Goal: Contribute content: Add original content to the website for others to see

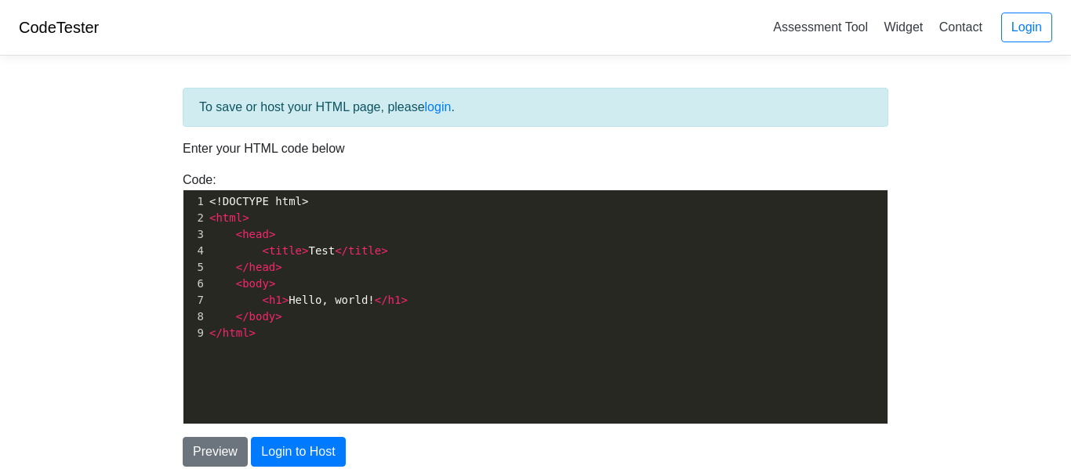
click at [298, 313] on pre "</ body >" at bounding box center [546, 317] width 681 height 16
type textarea "<!DOCTYPE html> <html> <head> <title>Test</title> </head> <body> <h1>Hello, wor…"
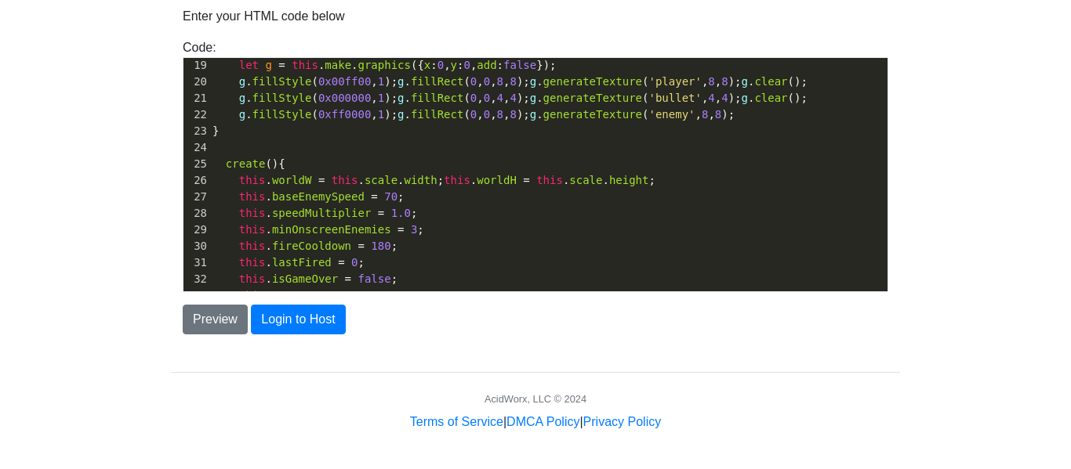
scroll to position [0, 0]
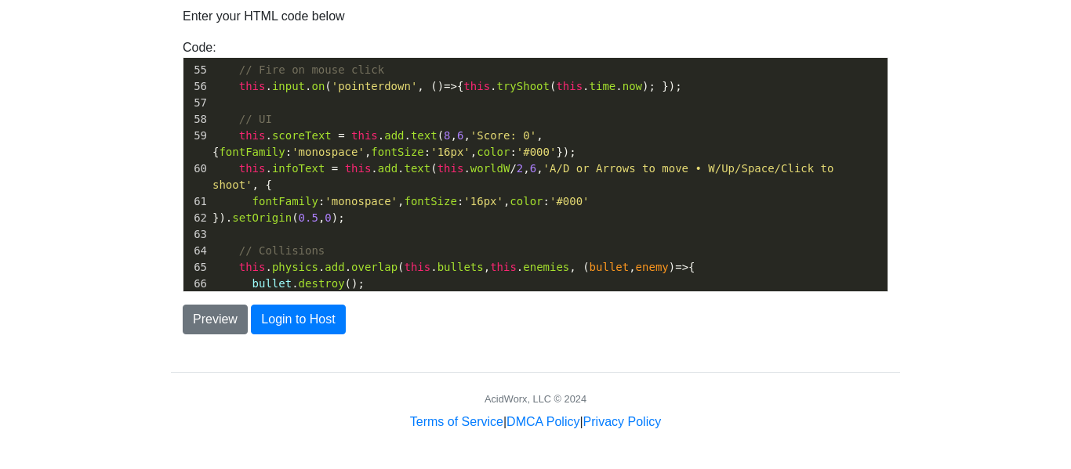
click at [318, 212] on span "0.5" at bounding box center [309, 218] width 20 height 13
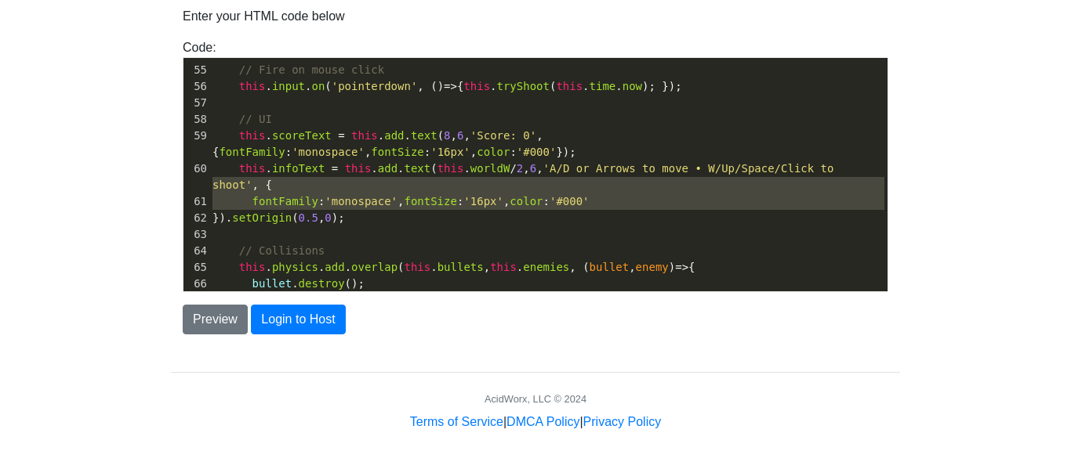
type textarea "this.infoText = this.add.text(this.worldW/2, 6, 'A/D or Arrows to move • W/Up/S…"
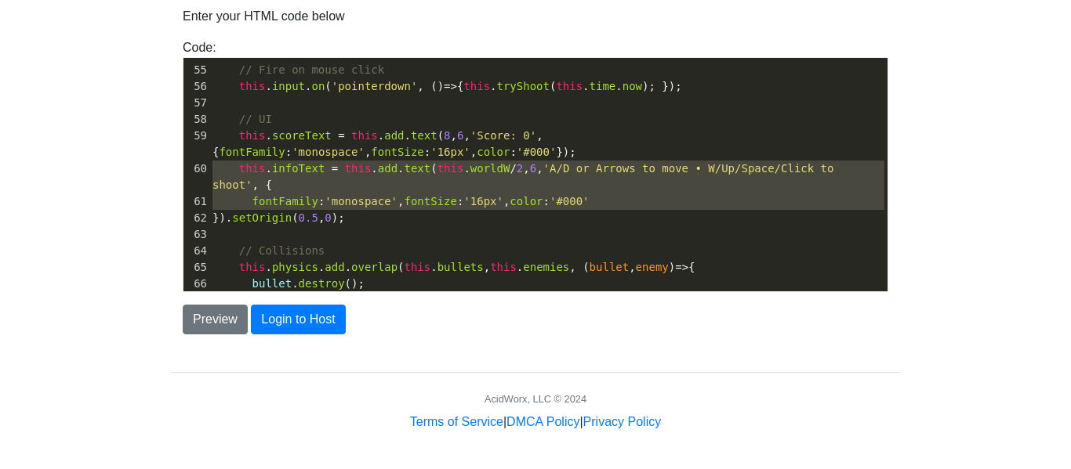
drag, startPoint x: 330, startPoint y: 198, endPoint x: 280, endPoint y: 170, distance: 57.6
click at [280, 170] on div "44 this . cursors = this . input . keyboard . createCursorKeys (); 45 this . ke…" at bounding box center [548, 193] width 678 height 625
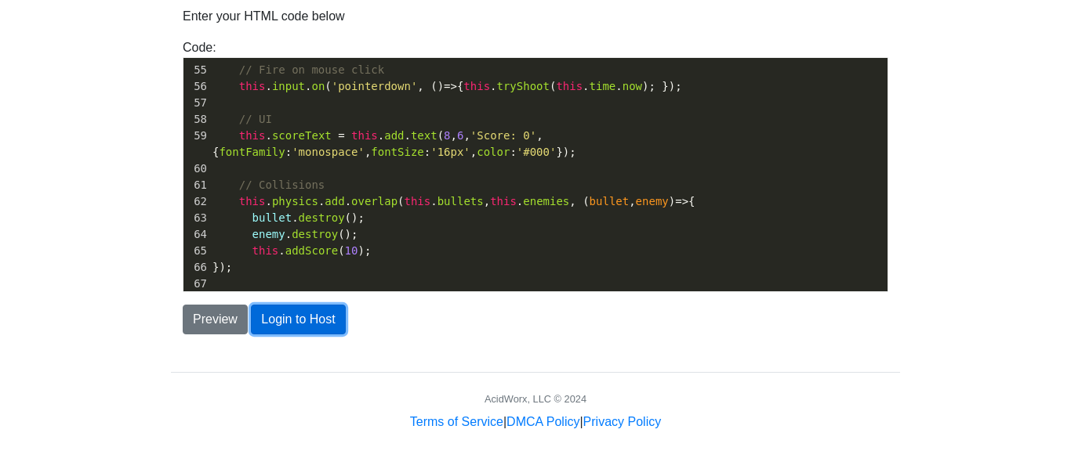
click at [282, 317] on button "Login to Host" at bounding box center [298, 320] width 94 height 30
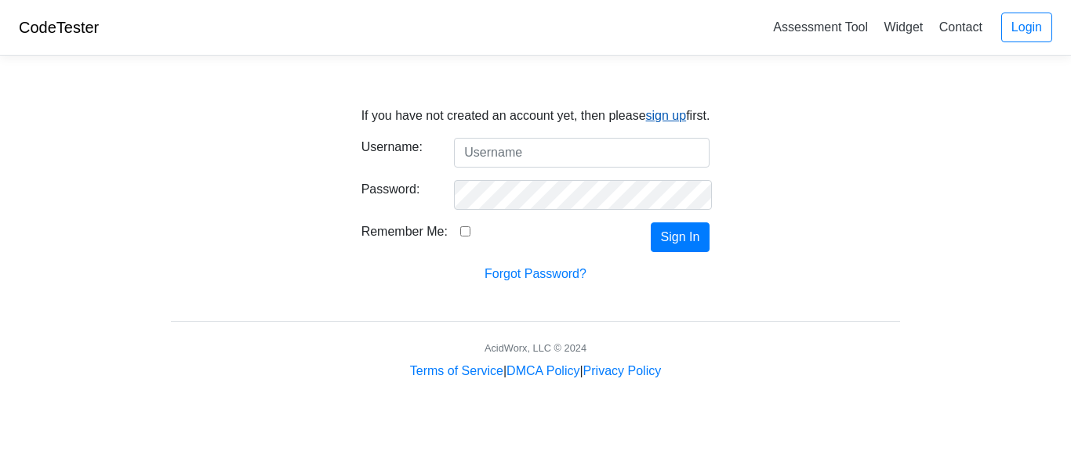
click at [671, 119] on link "sign up" at bounding box center [666, 115] width 41 height 13
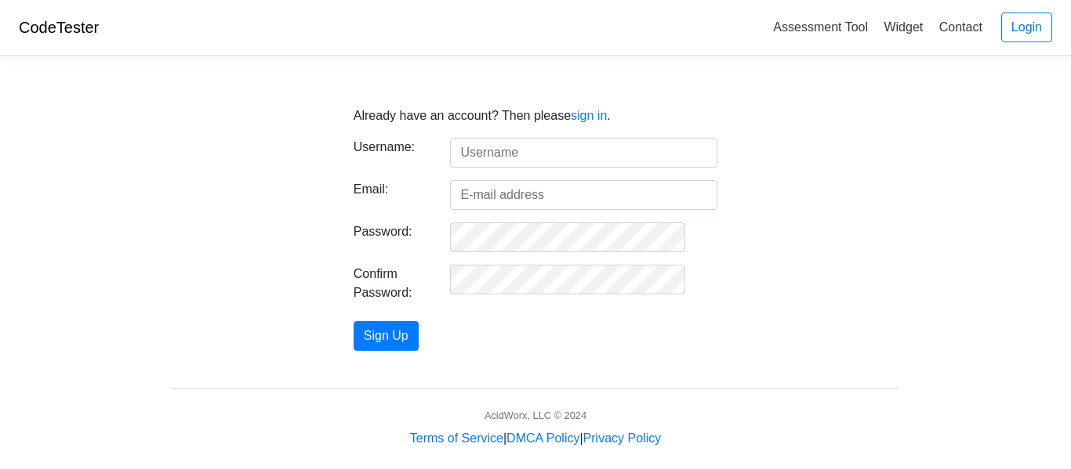
click at [621, 142] on input "text" at bounding box center [583, 153] width 267 height 30
type input "bray"
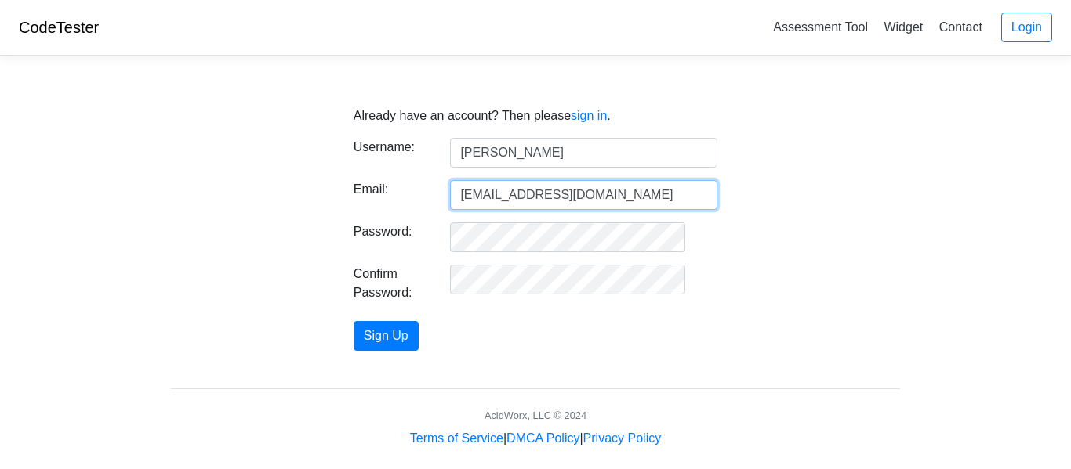
type input "brayden.chen.904@k12.friscoisd.org"
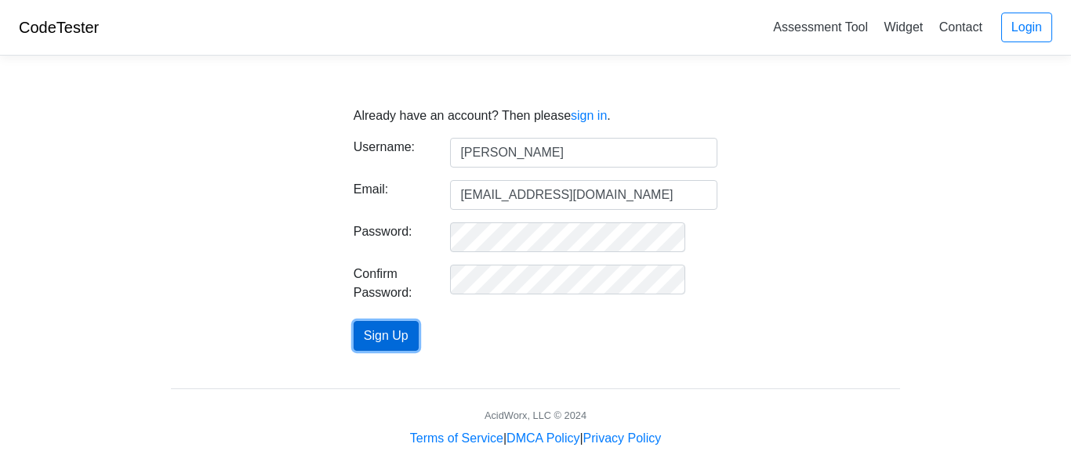
click at [419, 330] on button "Sign Up" at bounding box center [385, 336] width 65 height 30
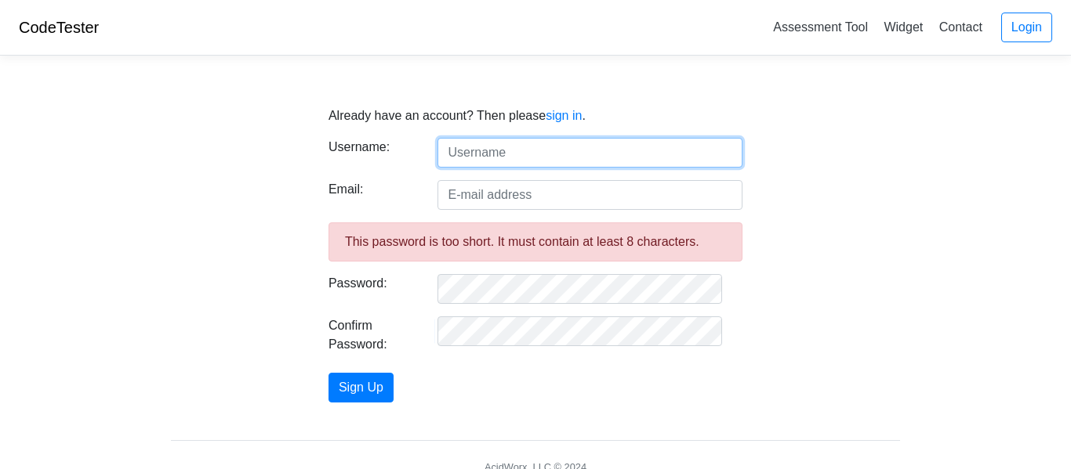
click at [483, 149] on input "text" at bounding box center [589, 153] width 305 height 30
type input "[PERSON_NAME]"
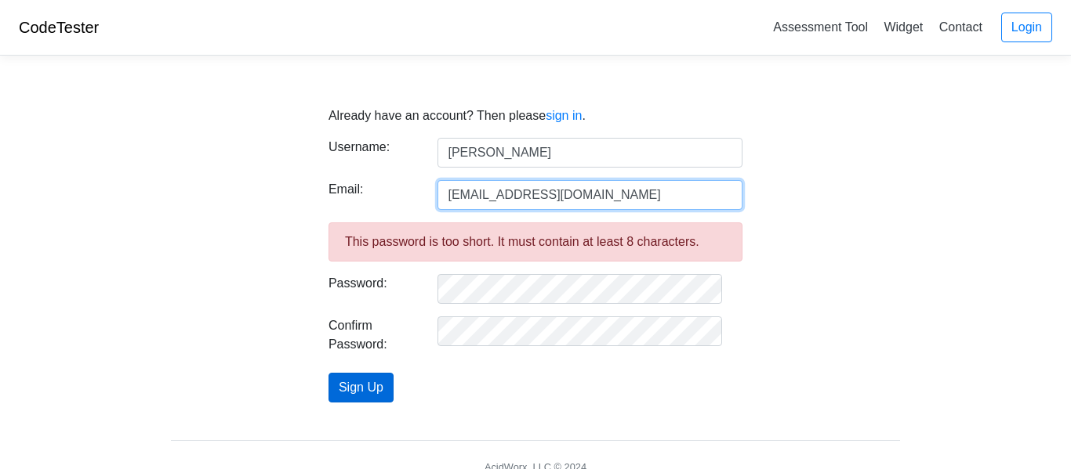
type input "[EMAIL_ADDRESS][DOMAIN_NAME]"
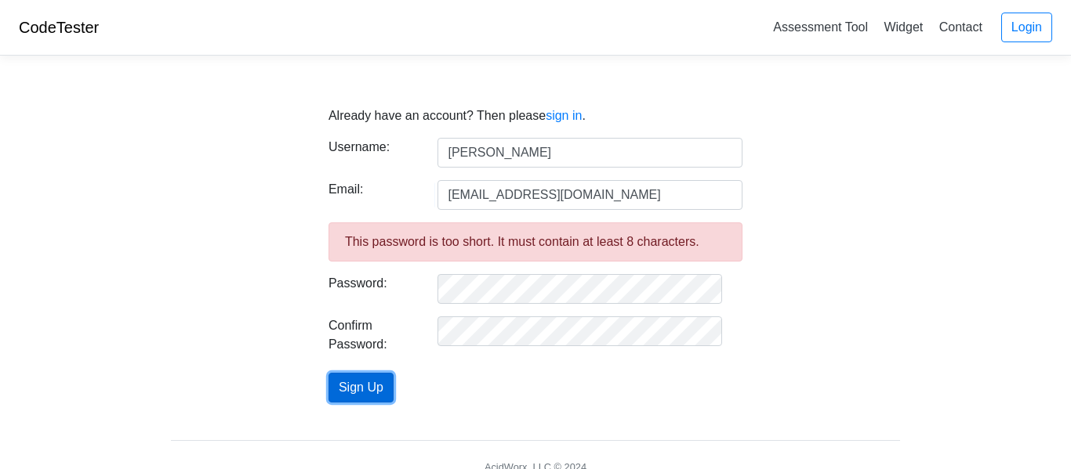
click at [361, 395] on button "Sign Up" at bounding box center [360, 388] width 65 height 30
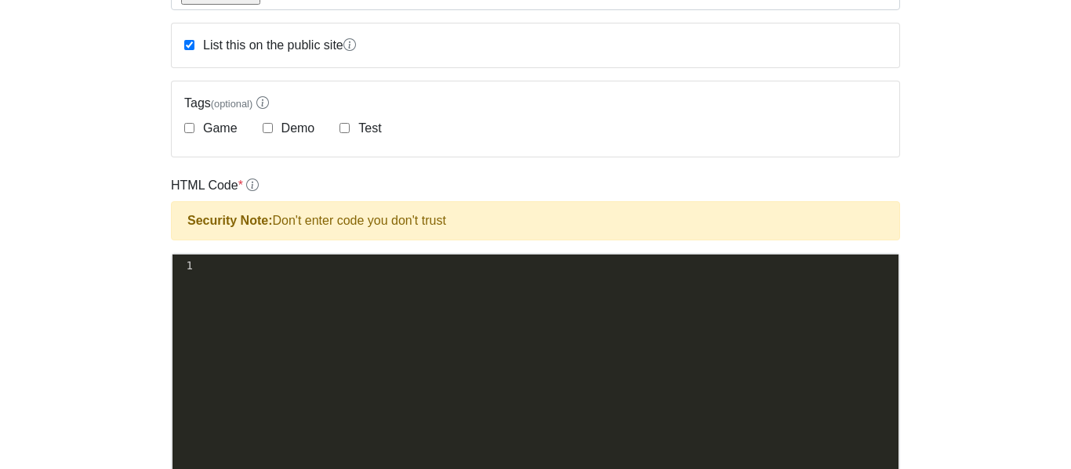
scroll to position [374, 0]
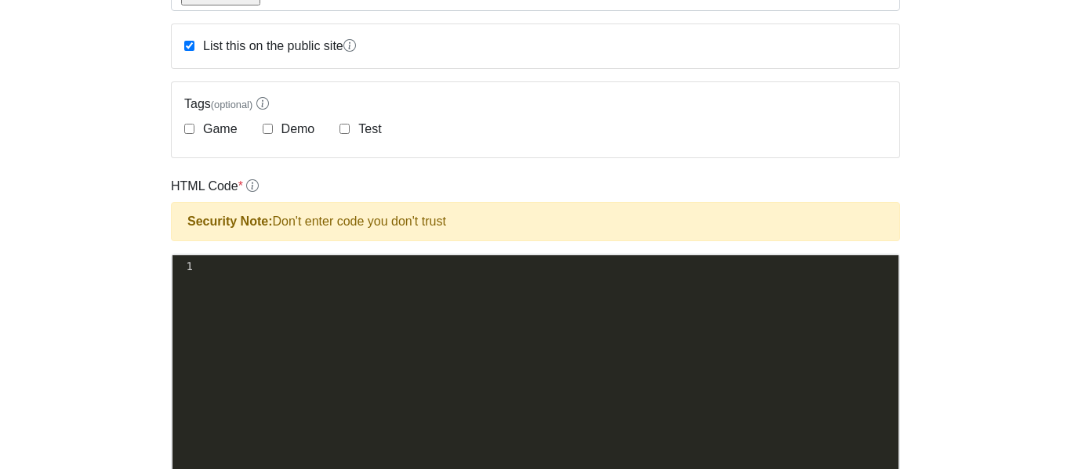
click at [219, 323] on div "xxxxxxxxxx 1 ​" at bounding box center [546, 384] width 749 height 257
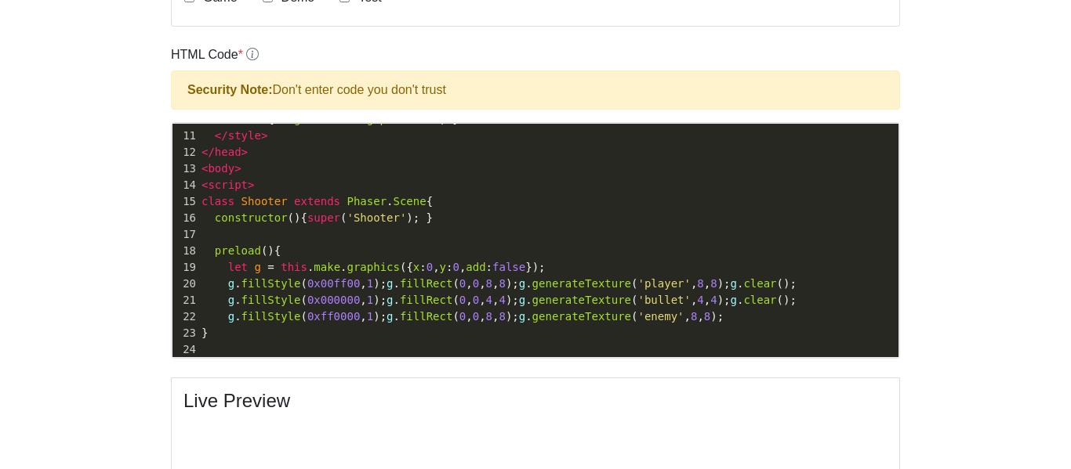
scroll to position [288, 0]
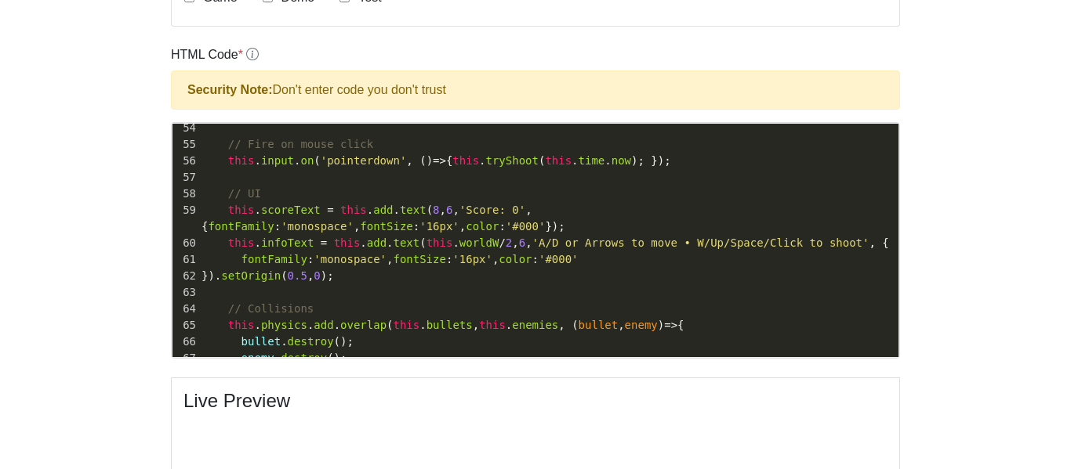
click at [299, 248] on span "infoText" at bounding box center [287, 243] width 53 height 13
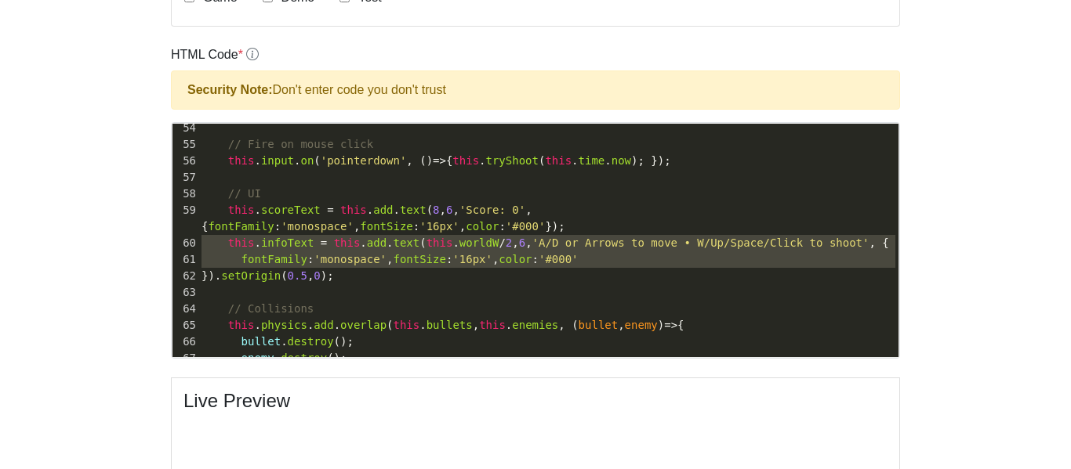
type textarea "this.infoText = this.add.text(this.worldW/2, 6, 'A/D or Arrows to move • W/Up/S…"
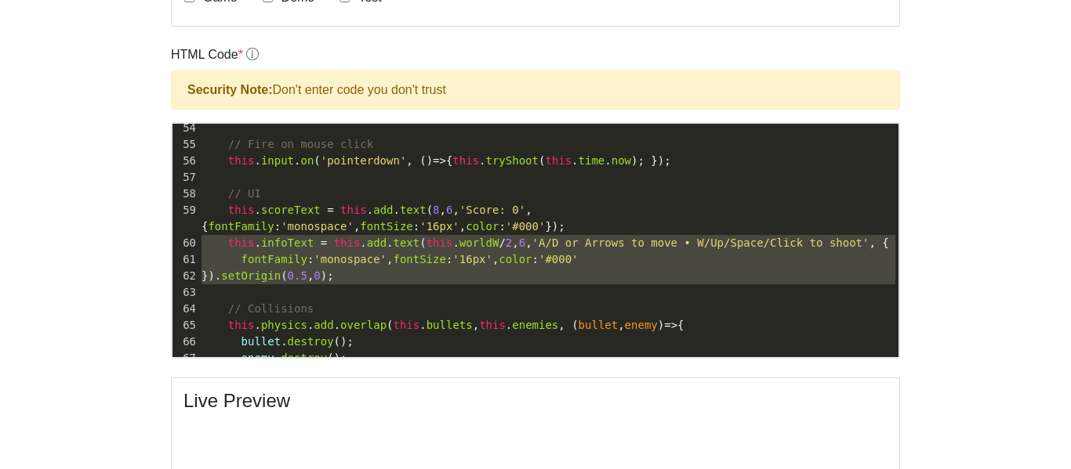
drag, startPoint x: 299, startPoint y: 248, endPoint x: 317, endPoint y: 275, distance: 32.4
click at [317, 275] on div "22 g . fillStyle ( 0xff0000 , 1 ); g . fillRect ( 0 , 0 , 8 , 8 ); g . generate…" at bounding box center [548, 4] width 700 height 823
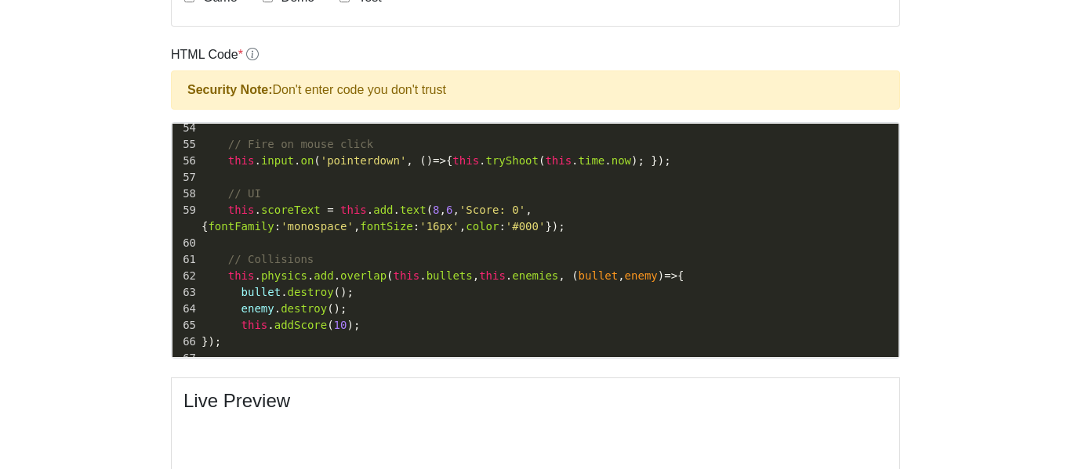
click at [401, 227] on pre "this . scoreText = this . add . text ( 8 , 6 , 'Score: 0' , { fontFamily : 'mon…" at bounding box center [548, 218] width 700 height 33
type textarea "<!DOCTYPE html> <html lang="en"> <head> <meta charset="UTF-8" /> <meta name="vi…"
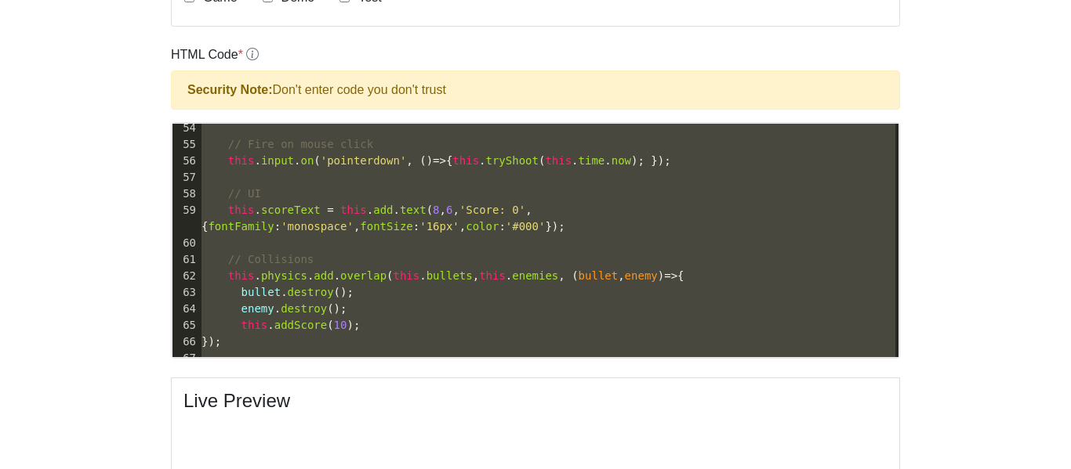
click at [371, 346] on pre "});" at bounding box center [548, 342] width 700 height 16
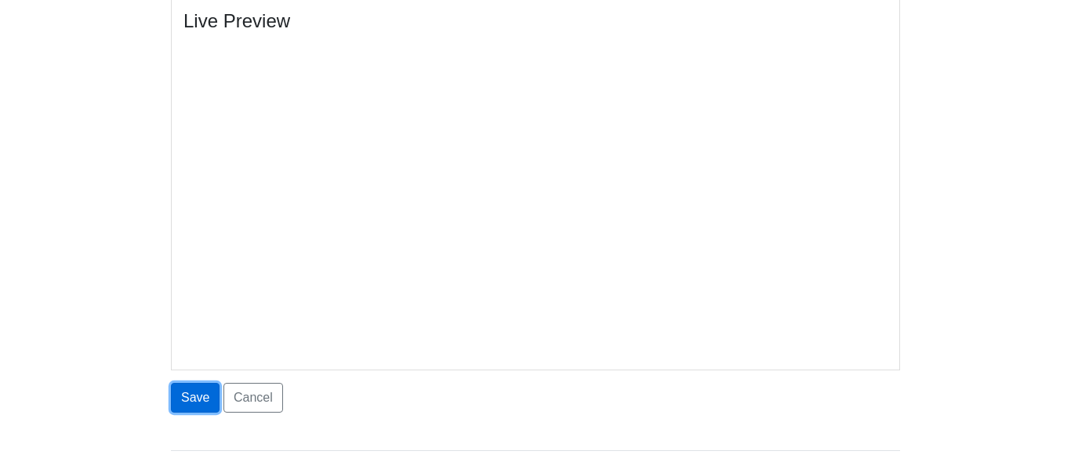
click at [205, 412] on button "Save" at bounding box center [195, 398] width 49 height 30
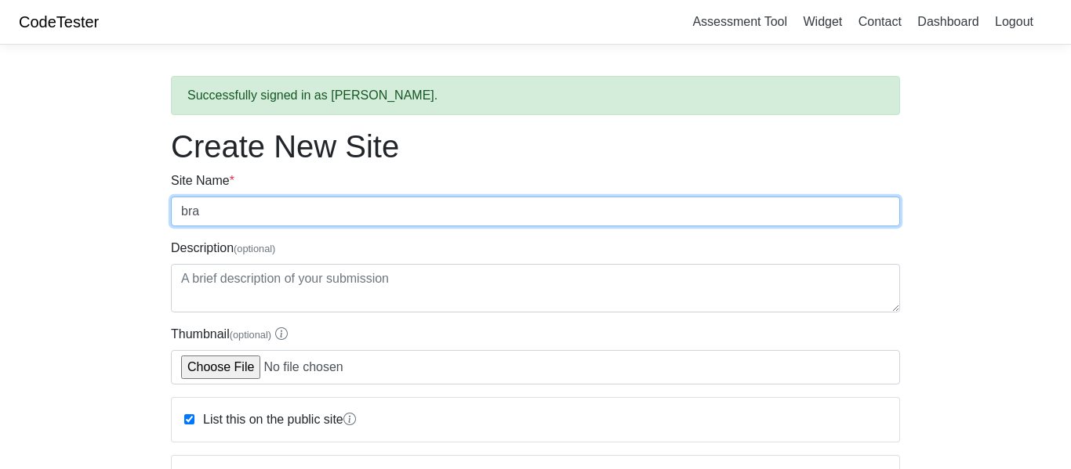
type input "bray"
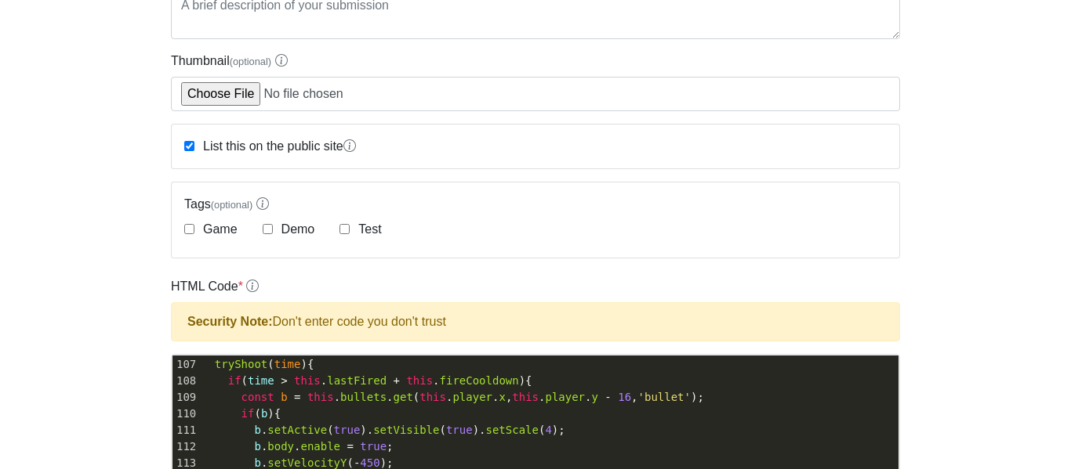
type input "somethingtestsite"
click at [187, 153] on div "List this on the public site" at bounding box center [270, 146] width 172 height 19
click at [189, 146] on input "List this on the public site" at bounding box center [189, 146] width 10 height 10
checkbox input "false"
click at [136, 200] on body "CodeTester Assessment Tool Widget Contact Dashboard Logout Successfully signed …" at bounding box center [535, 424] width 1071 height 1396
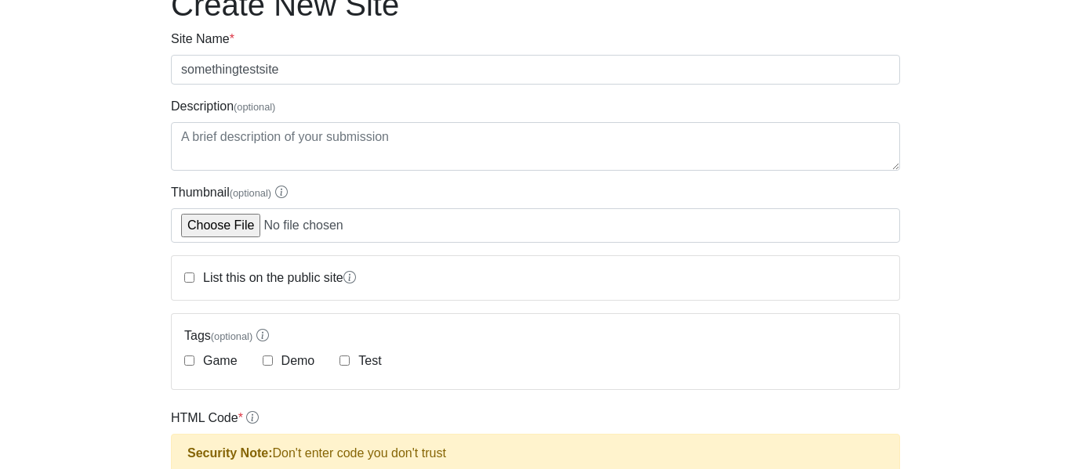
click at [350, 363] on div "Test" at bounding box center [360, 361] width 42 height 19
click at [346, 364] on input "Test" at bounding box center [344, 361] width 10 height 10
checkbox input "true"
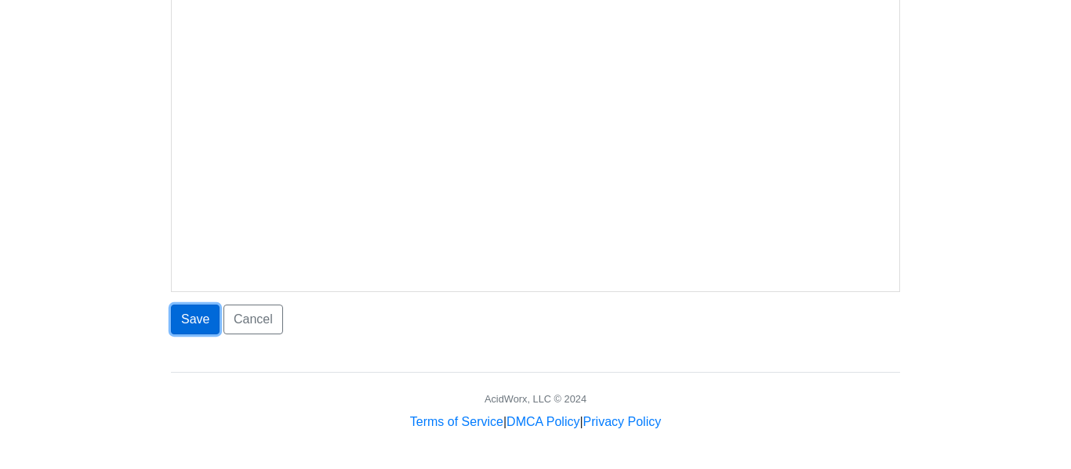
click at [205, 327] on button "Save" at bounding box center [195, 320] width 49 height 30
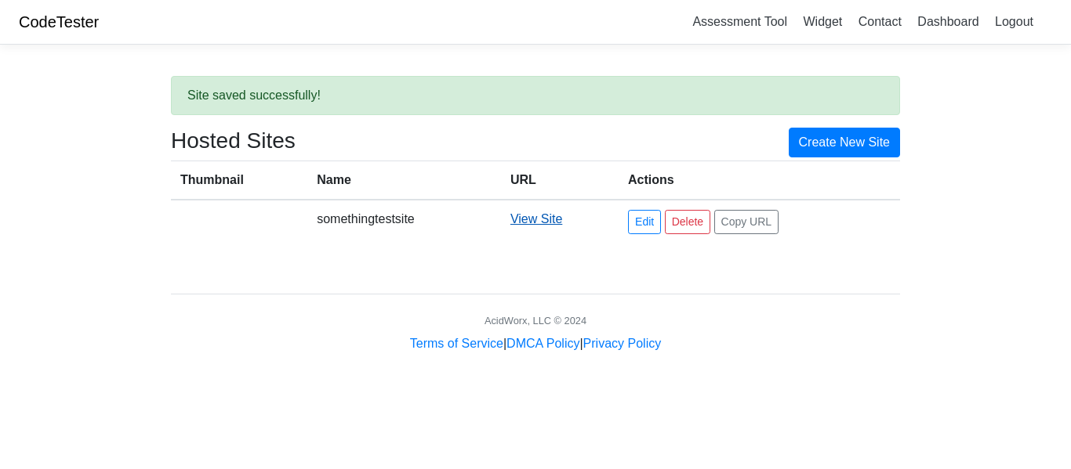
click at [522, 220] on link "View Site" at bounding box center [536, 218] width 52 height 13
click at [763, 230] on button "Copy URL" at bounding box center [746, 222] width 65 height 24
click at [543, 205] on td "View Site" at bounding box center [560, 222] width 118 height 44
click at [643, 221] on link "Edit" at bounding box center [644, 222] width 33 height 24
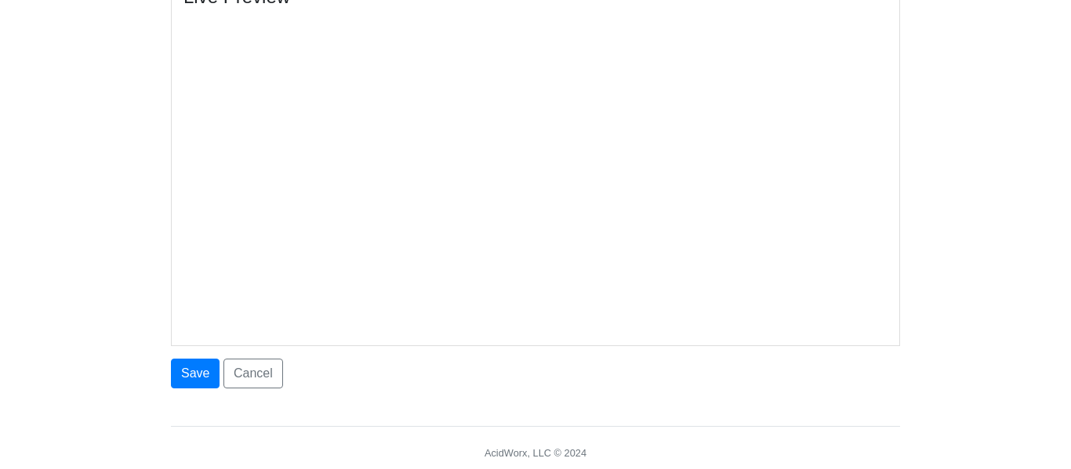
scroll to position [542, 0]
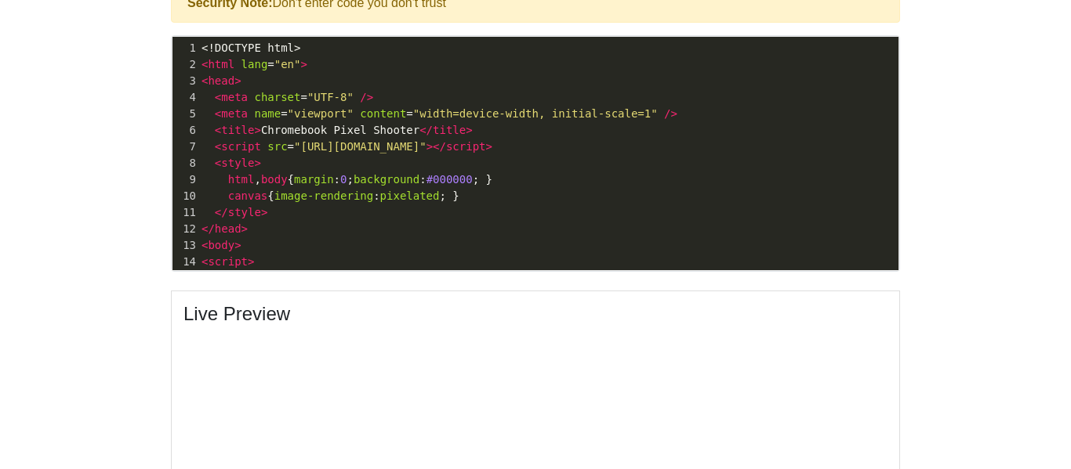
click at [385, 195] on span "canvas { image-rendering : pixelated ; }" at bounding box center [330, 196] width 258 height 13
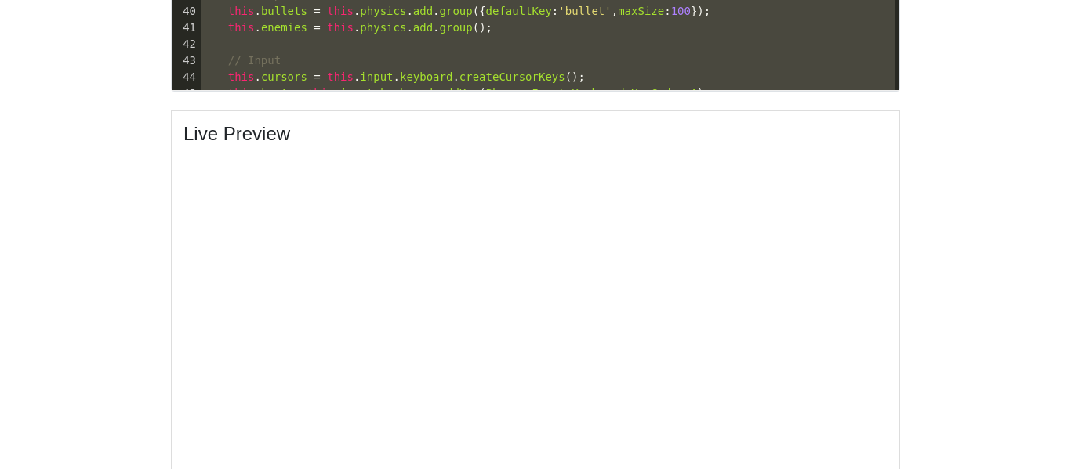
scroll to position [719, 0]
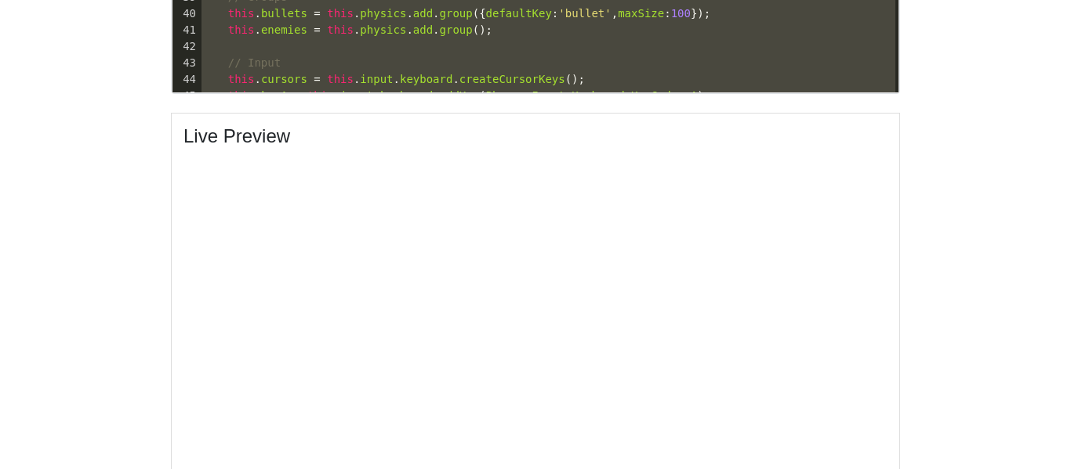
type textarea "e"
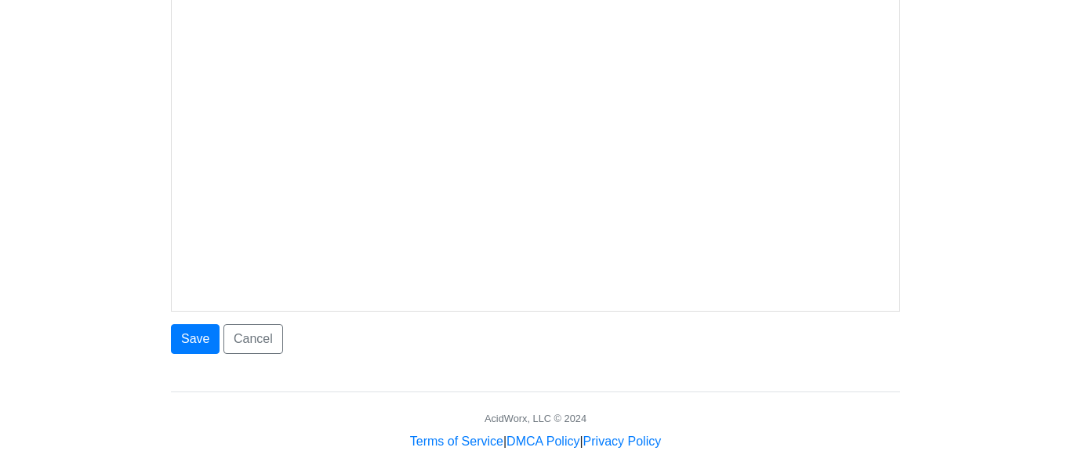
paste textarea
